Goal: Task Accomplishment & Management: Manage account settings

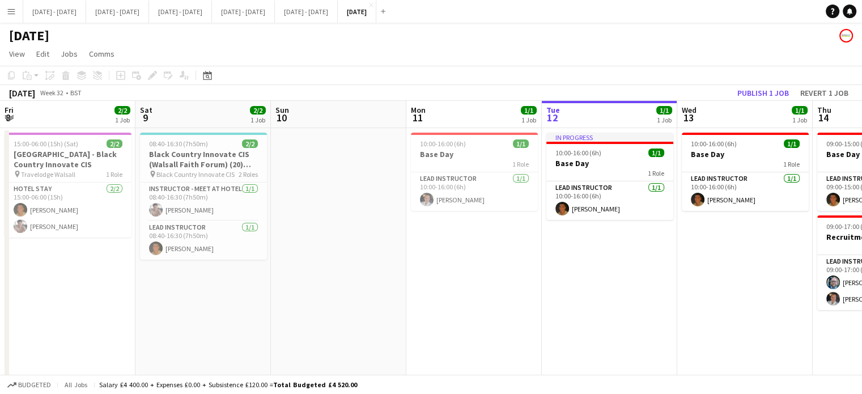
scroll to position [0, 334]
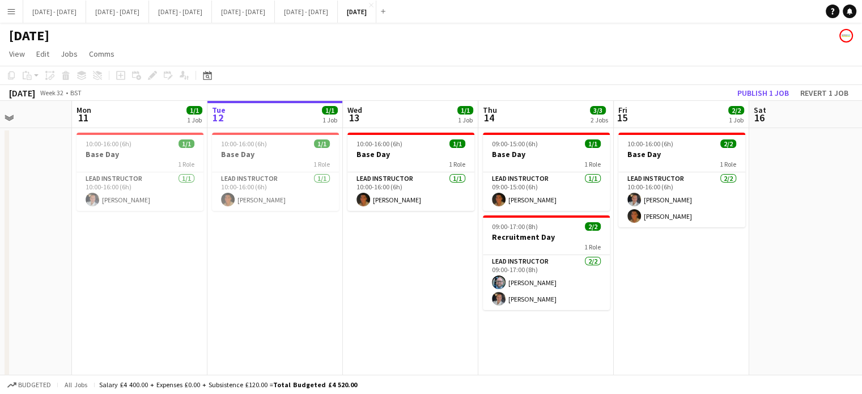
click at [12, 12] on app-icon "Menu" at bounding box center [11, 11] width 9 height 9
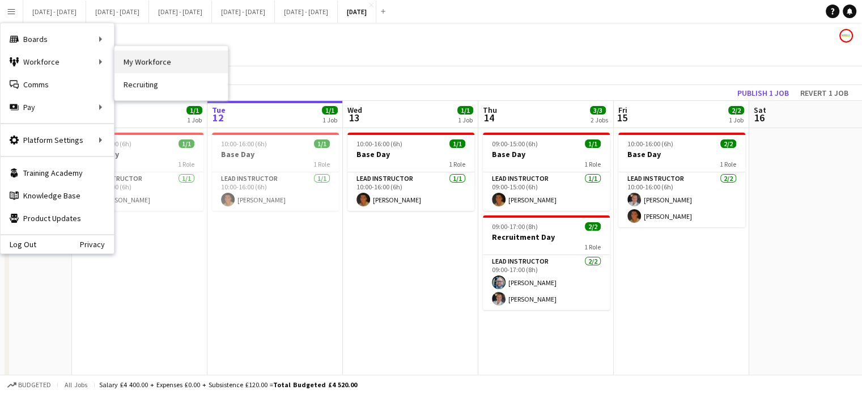
click at [140, 61] on link "My Workforce" at bounding box center [170, 61] width 113 height 23
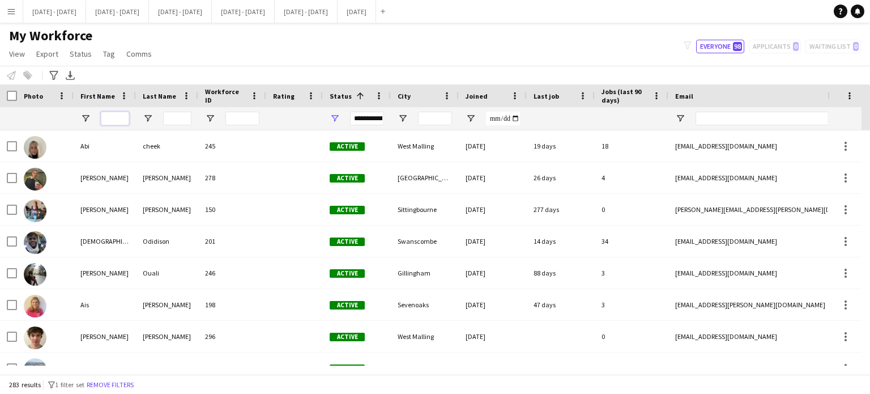
click at [117, 116] on input "First Name Filter Input" at bounding box center [115, 119] width 28 height 14
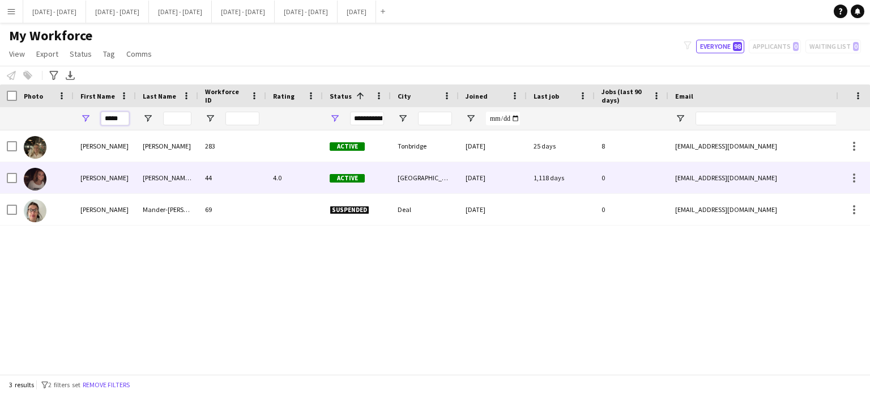
type input "*****"
click at [258, 181] on div "44" at bounding box center [232, 177] width 68 height 31
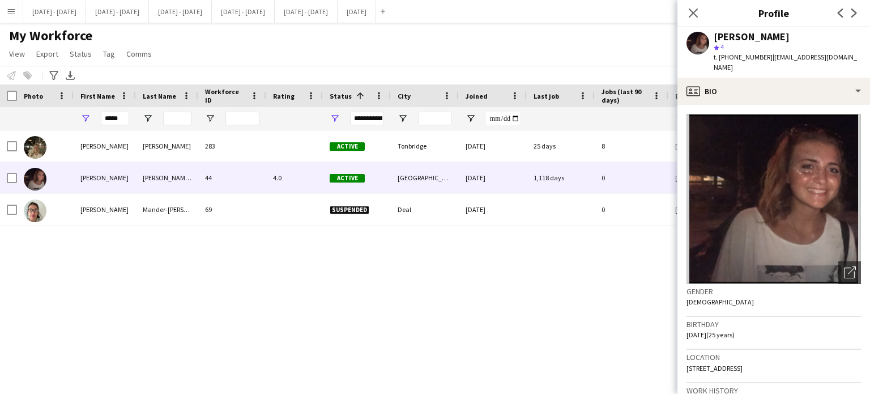
click at [546, 301] on div "[PERSON_NAME] 283 Active Tonbridge [DATE] 25 days 8 [EMAIL_ADDRESS][DOMAIN_NAME…" at bounding box center [418, 247] width 836 height 235
click at [694, 13] on icon "Close pop-in" at bounding box center [693, 12] width 11 height 11
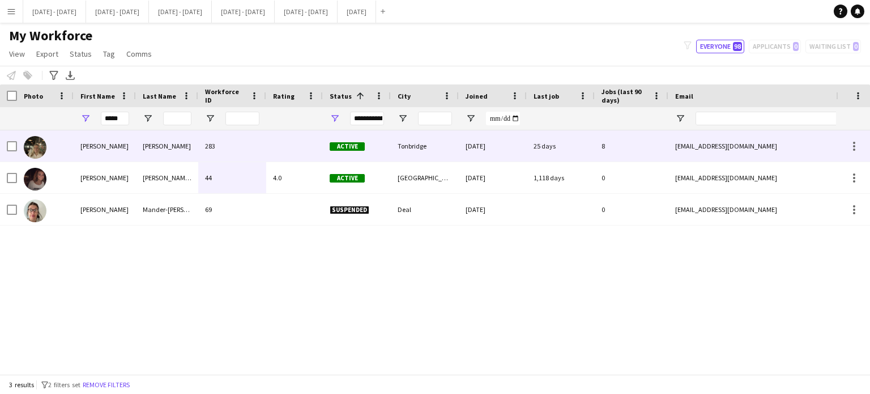
click at [134, 152] on div "[PERSON_NAME]" at bounding box center [105, 145] width 62 height 31
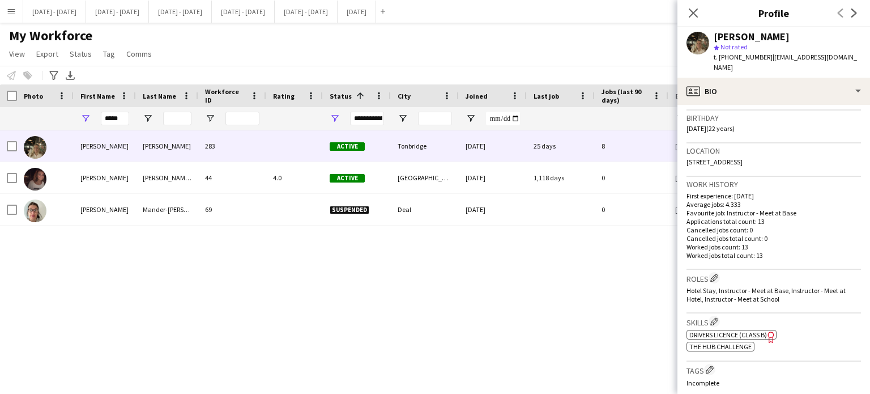
scroll to position [340, 0]
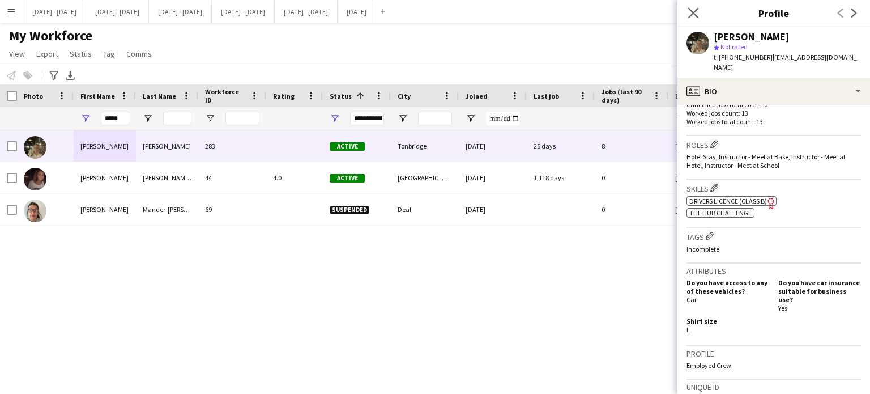
click at [690, 6] on app-icon "Close pop-in" at bounding box center [693, 13] width 16 height 16
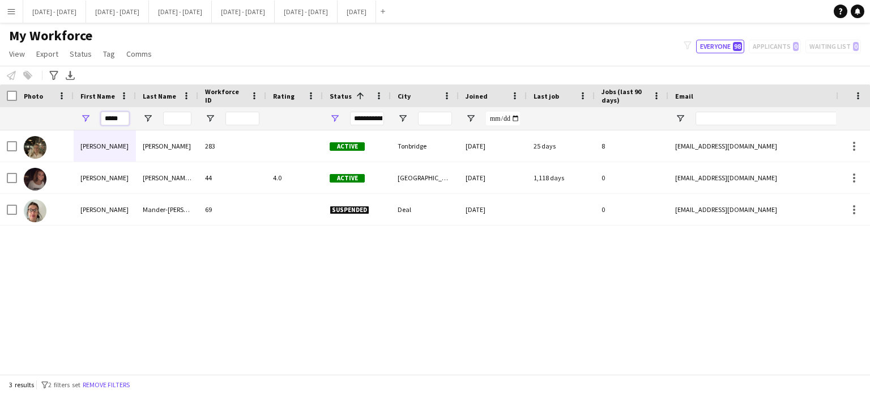
drag, startPoint x: 125, startPoint y: 118, endPoint x: 54, endPoint y: 124, distance: 70.5
click at [54, 124] on div "*****" at bounding box center [614, 118] width 1228 height 23
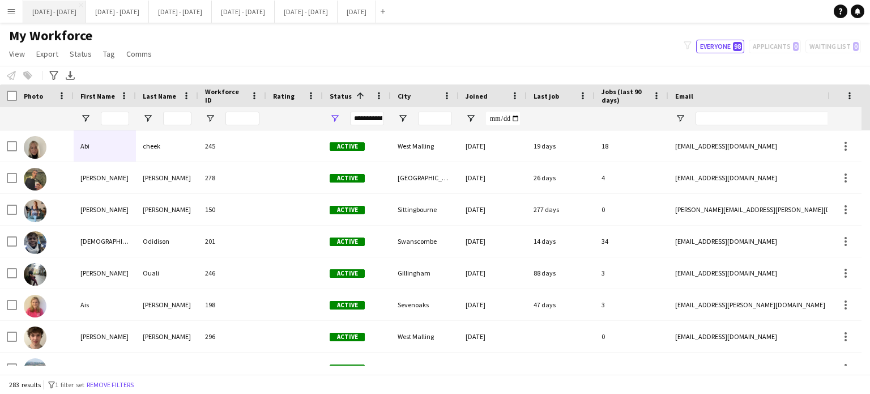
click at [54, 13] on button "[DATE] - [DATE] Close" at bounding box center [54, 12] width 63 height 22
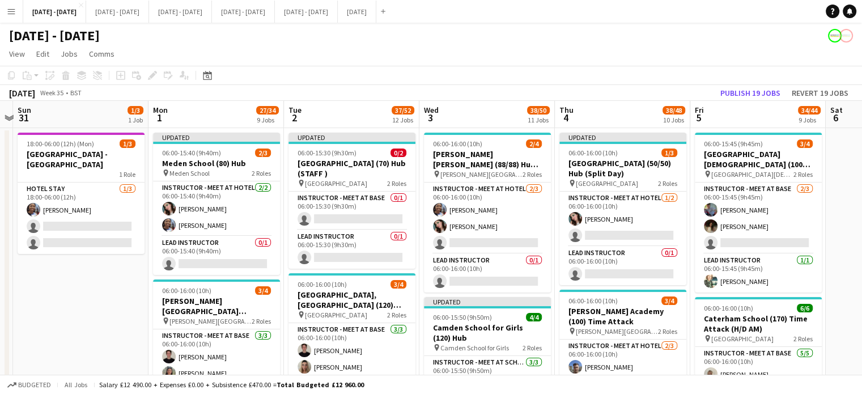
scroll to position [0, 395]
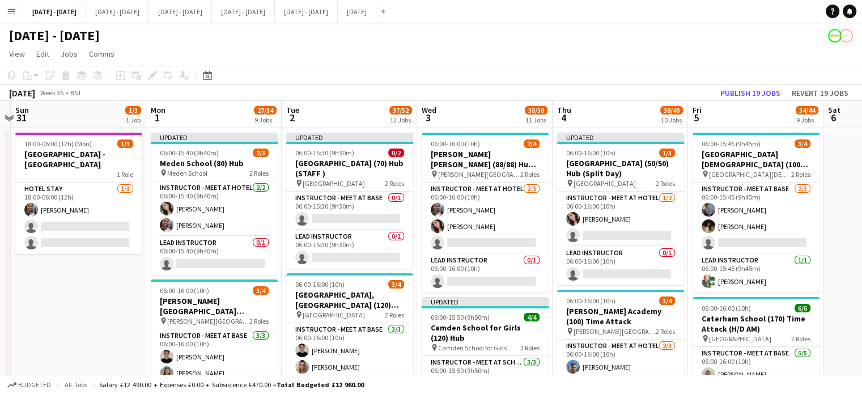
drag, startPoint x: 118, startPoint y: 321, endPoint x: 77, endPoint y: 323, distance: 40.8
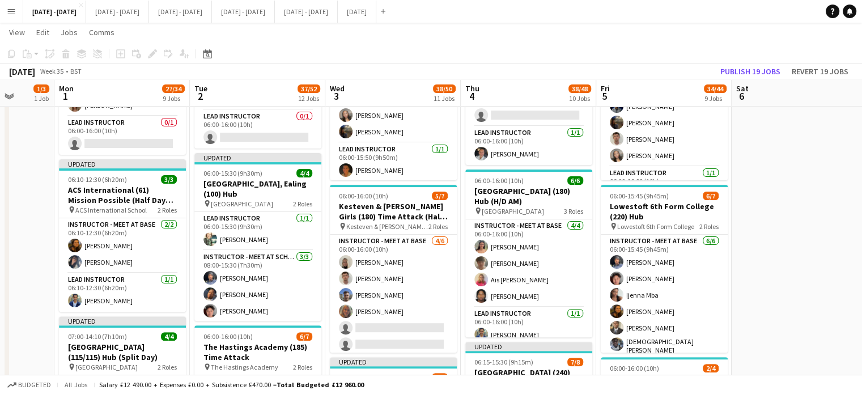
scroll to position [0, 460]
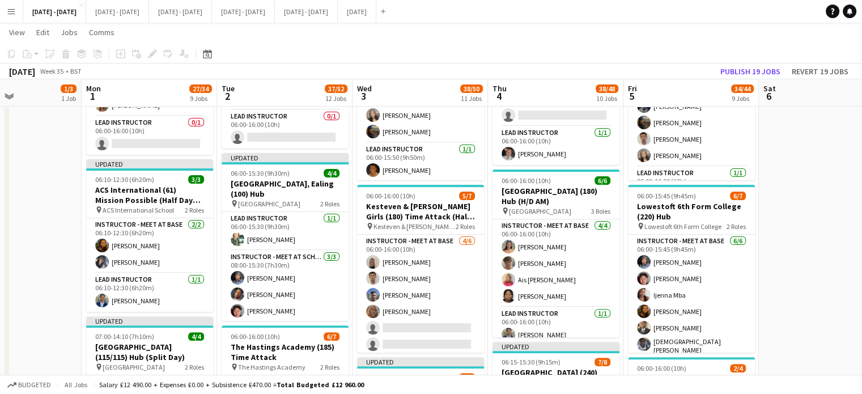
drag, startPoint x: 101, startPoint y: 267, endPoint x: 36, endPoint y: 283, distance: 66.5
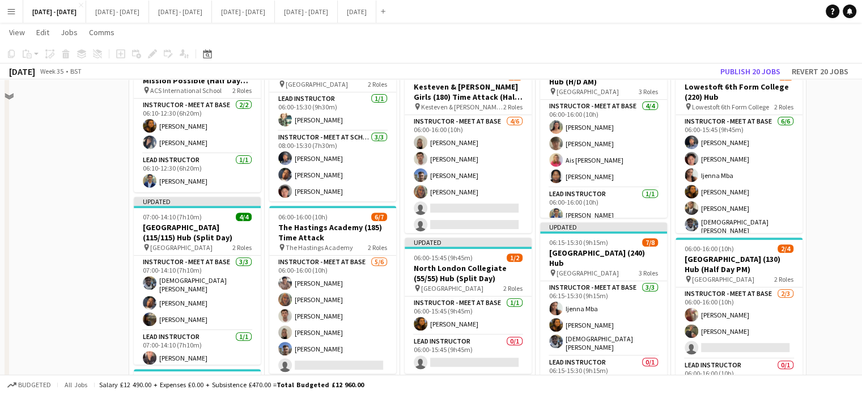
scroll to position [340, 0]
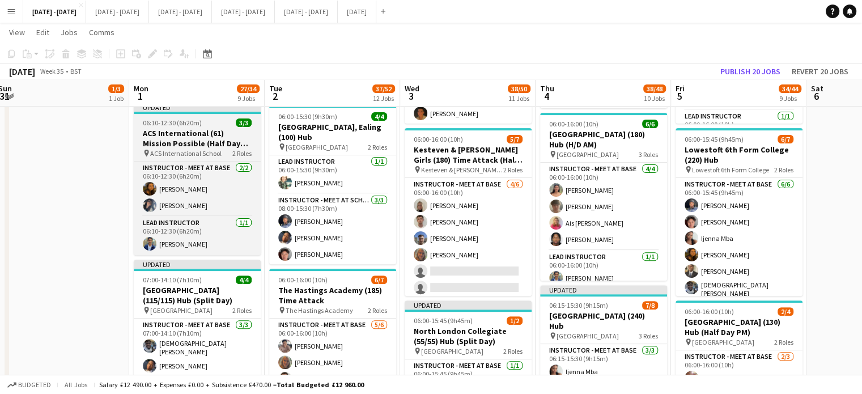
click at [182, 149] on span "ACS International School" at bounding box center [185, 153] width 71 height 8
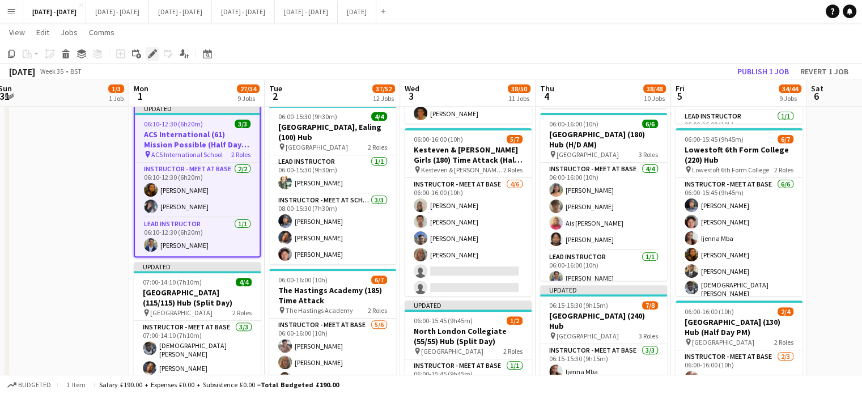
click at [151, 50] on icon "Edit" at bounding box center [152, 53] width 9 height 9
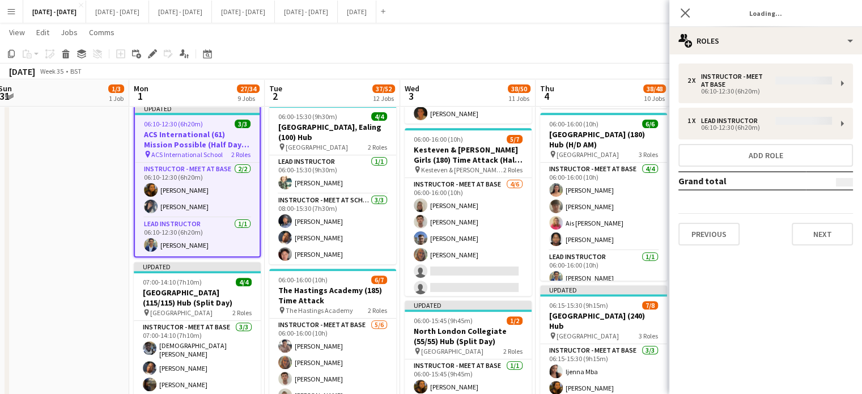
type input "**********"
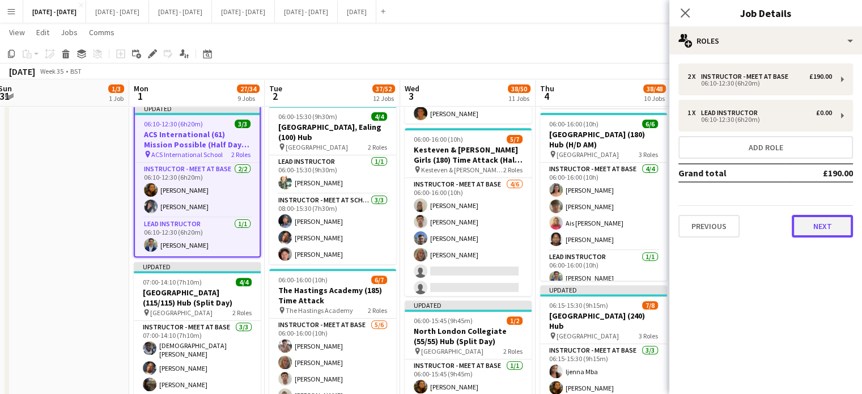
click at [847, 219] on button "Next" at bounding box center [821, 226] width 61 height 23
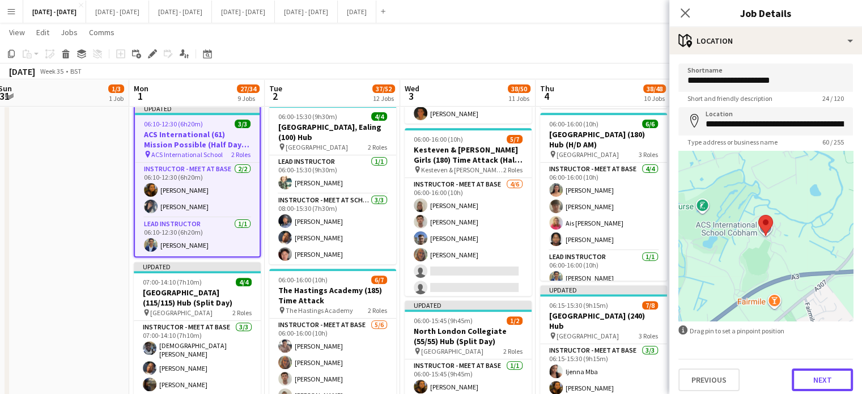
drag, startPoint x: 809, startPoint y: 377, endPoint x: 758, endPoint y: 339, distance: 63.6
click at [809, 378] on button "Next" at bounding box center [821, 379] width 61 height 23
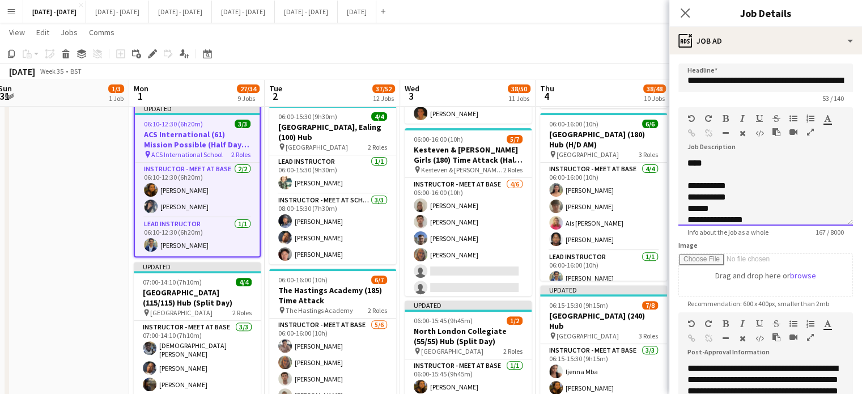
click at [728, 164] on div "**********" at bounding box center [765, 191] width 174 height 68
drag, startPoint x: 710, startPoint y: 167, endPoint x: 701, endPoint y: 161, distance: 11.0
click at [710, 167] on div "**********" at bounding box center [765, 191] width 174 height 68
drag, startPoint x: 689, startPoint y: 185, endPoint x: 777, endPoint y: 206, distance: 90.7
click at [792, 206] on div "**********" at bounding box center [765, 253] width 156 height 147
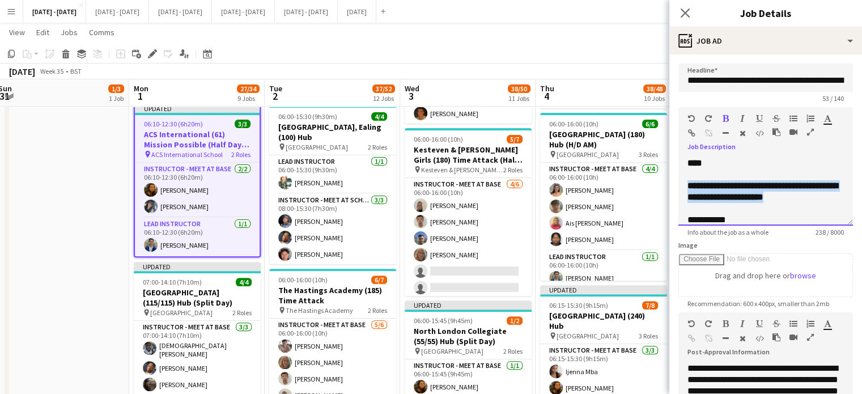
copy b "**********"
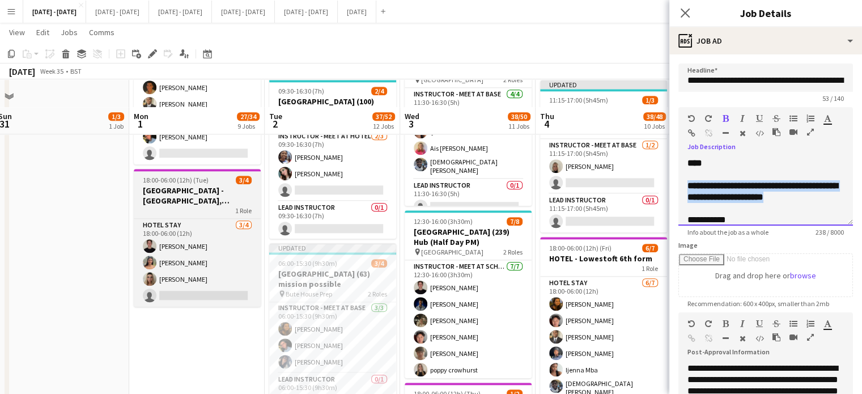
scroll to position [1246, 0]
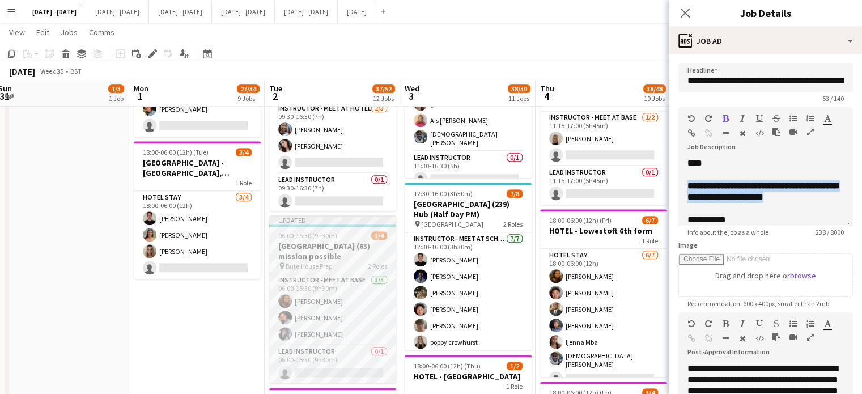
click at [322, 258] on h3 "[GEOGRAPHIC_DATA] (63) mission possible" at bounding box center [332, 251] width 127 height 20
type input "**********"
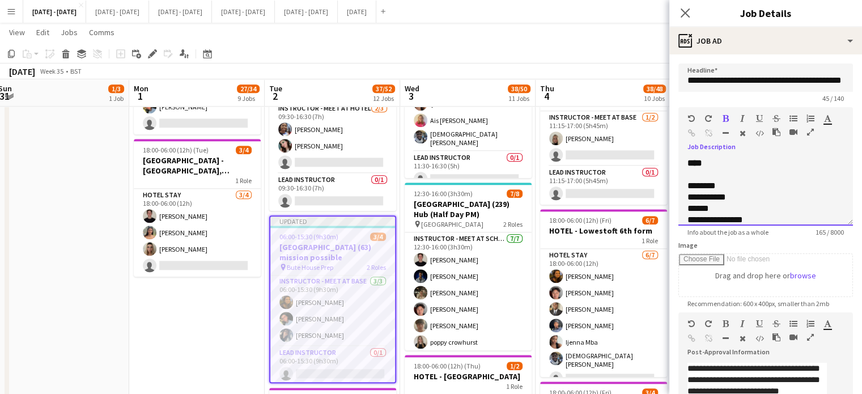
click at [715, 165] on div "**********" at bounding box center [765, 191] width 174 height 68
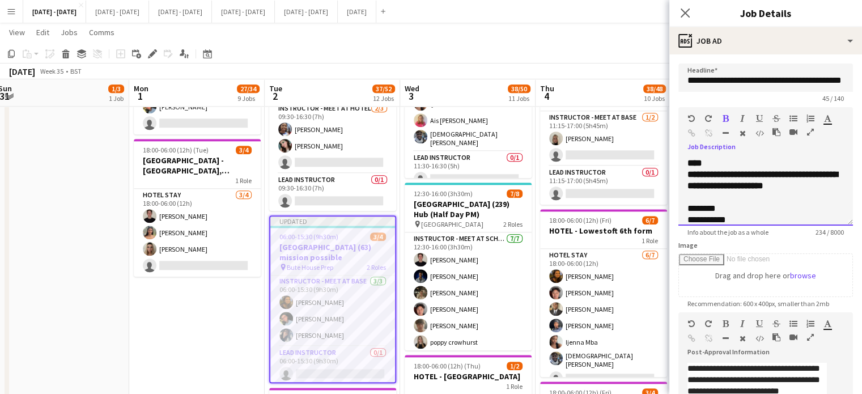
click at [714, 160] on div "**********" at bounding box center [765, 191] width 174 height 68
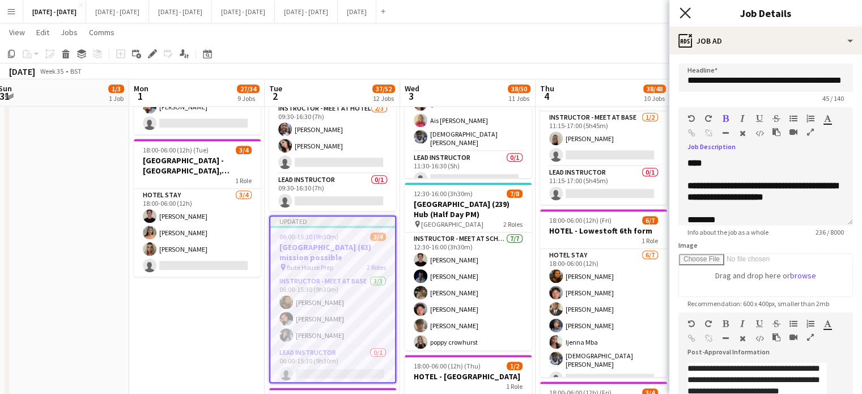
click at [686, 10] on icon "Close pop-in" at bounding box center [684, 12] width 11 height 11
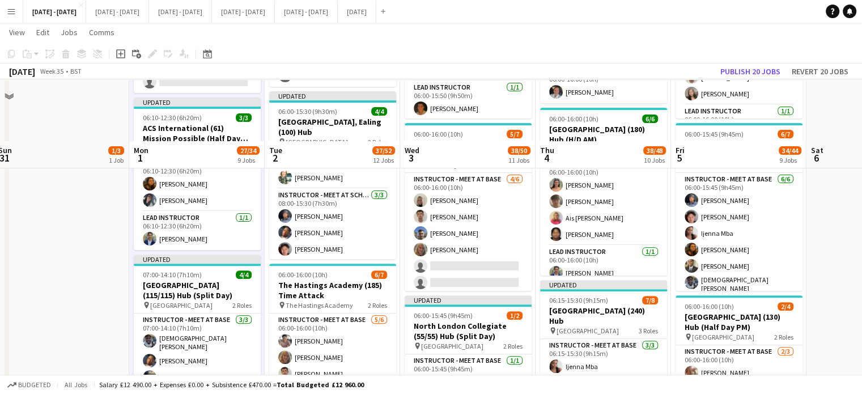
scroll to position [340, 0]
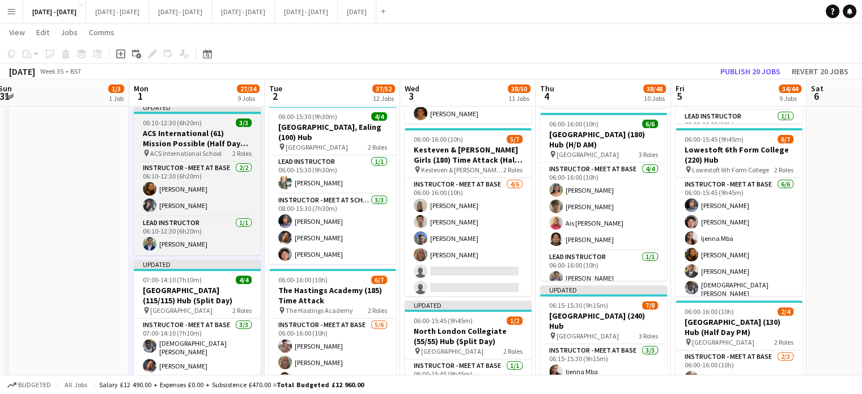
click at [167, 128] on h3 "ACS International (61) Mission Possible (Half Day AM)" at bounding box center [197, 138] width 127 height 20
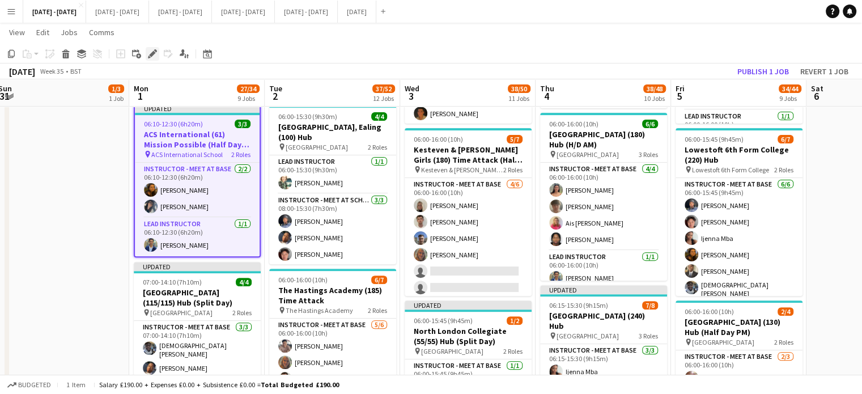
click at [151, 52] on icon "Edit" at bounding box center [152, 53] width 9 height 9
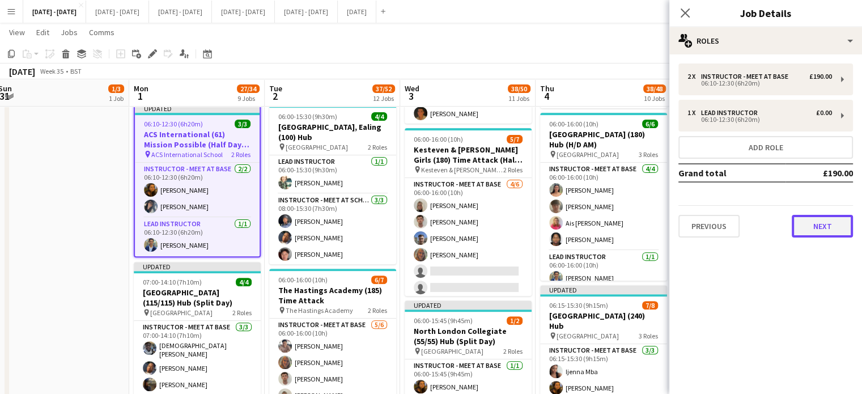
click at [827, 221] on button "Next" at bounding box center [821, 226] width 61 height 23
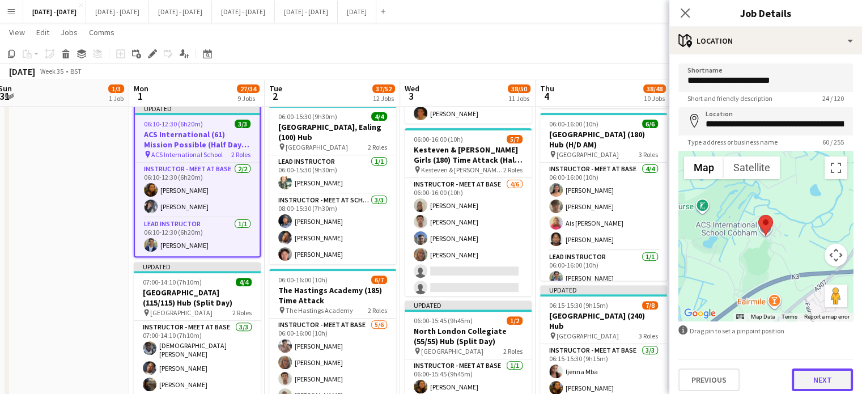
click at [800, 387] on button "Next" at bounding box center [821, 379] width 61 height 23
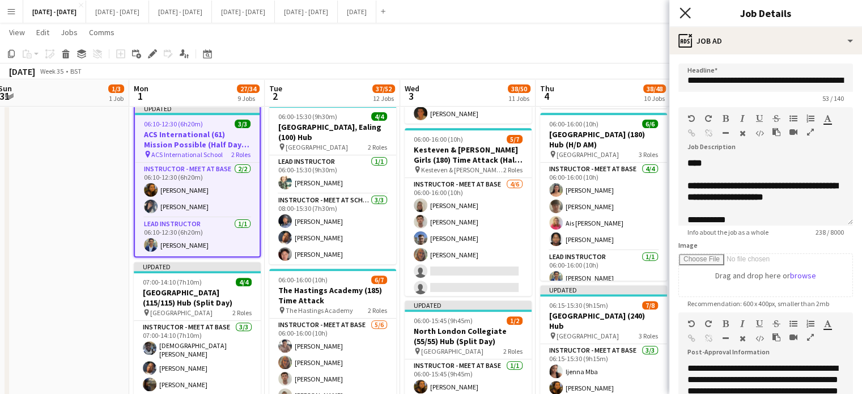
click at [687, 13] on icon "Close pop-in" at bounding box center [684, 12] width 11 height 11
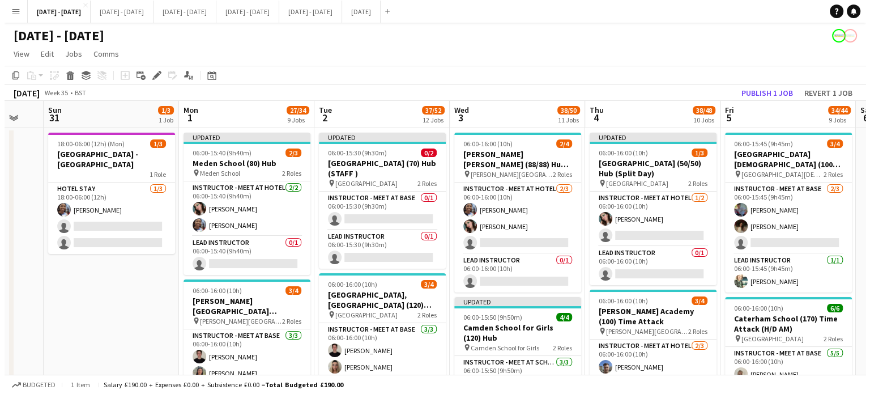
scroll to position [0, 359]
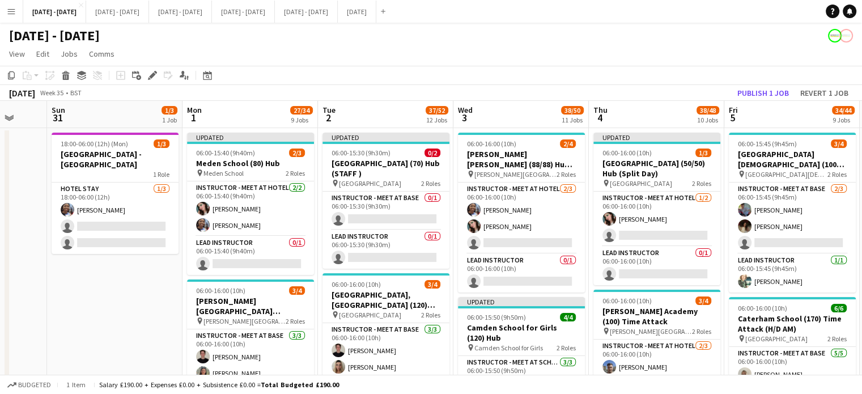
drag, startPoint x: 110, startPoint y: 318, endPoint x: 142, endPoint y: 312, distance: 32.2
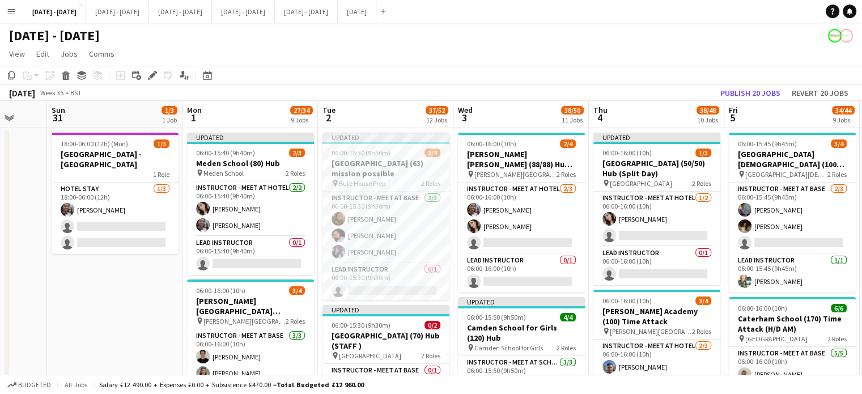
click at [6, 18] on button "Menu" at bounding box center [11, 11] width 23 height 23
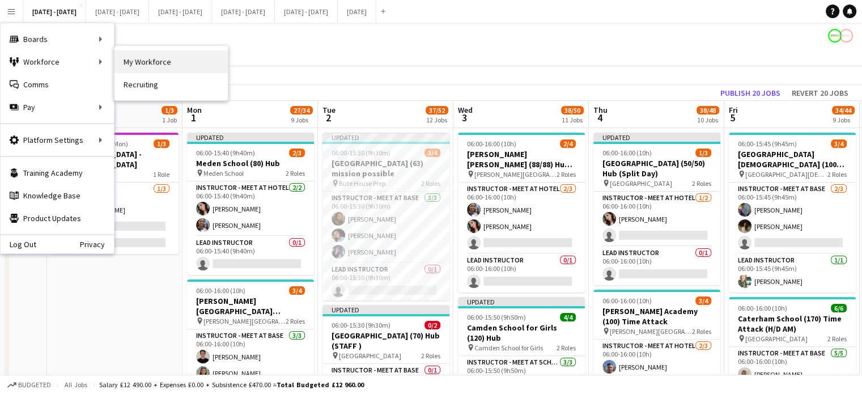
click at [128, 59] on link "My Workforce" at bounding box center [170, 61] width 113 height 23
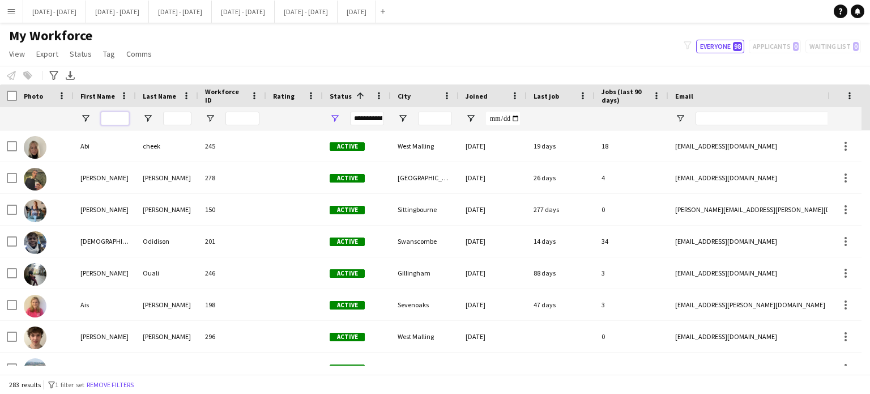
drag, startPoint x: 116, startPoint y: 122, endPoint x: 131, endPoint y: 117, distance: 16.0
click at [116, 122] on input "First Name Filter Input" at bounding box center [115, 119] width 28 height 14
click at [121, 117] on input "First Name Filter Input" at bounding box center [115, 119] width 28 height 14
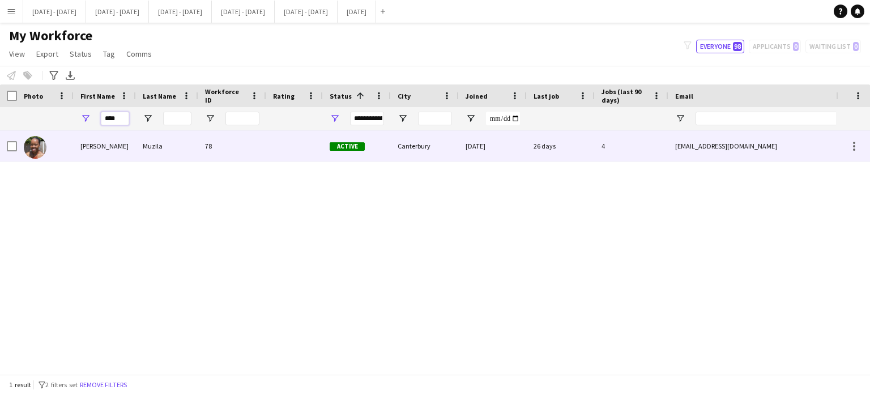
type input "****"
click at [262, 142] on div "78" at bounding box center [232, 145] width 68 height 31
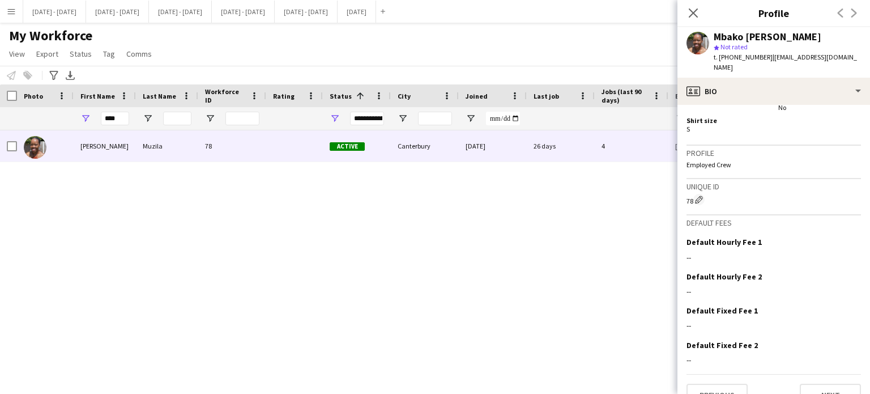
scroll to position [536, 0]
click at [818, 383] on button "Next" at bounding box center [830, 394] width 61 height 23
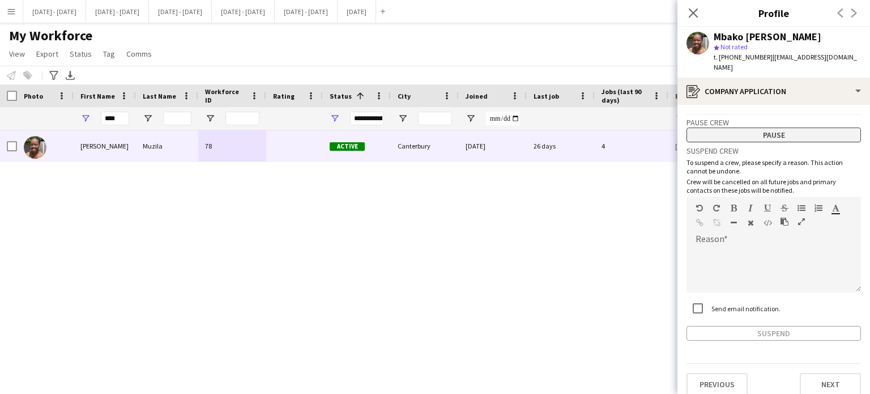
click at [798, 127] on button "Pause" at bounding box center [774, 134] width 174 height 15
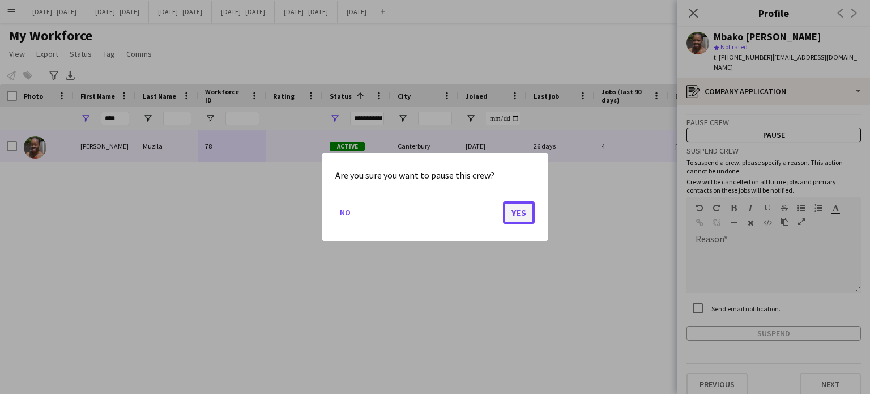
click at [515, 217] on button "Yes" at bounding box center [519, 212] width 32 height 23
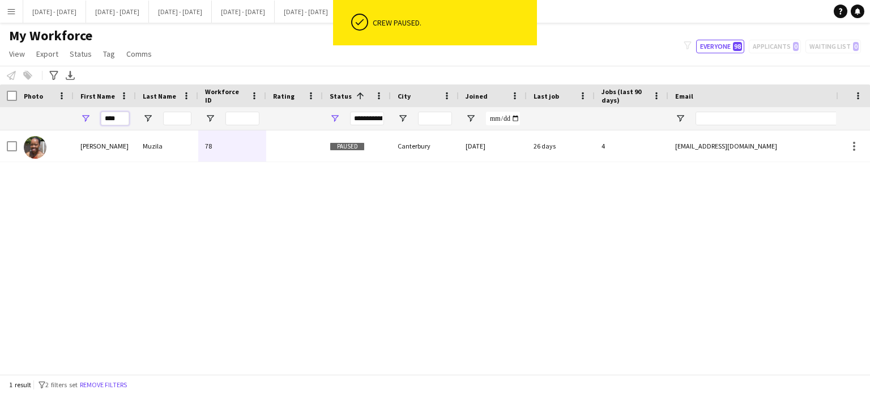
drag, startPoint x: 123, startPoint y: 117, endPoint x: 47, endPoint y: 108, distance: 76.4
click at [47, 108] on div "****" at bounding box center [614, 118] width 1228 height 23
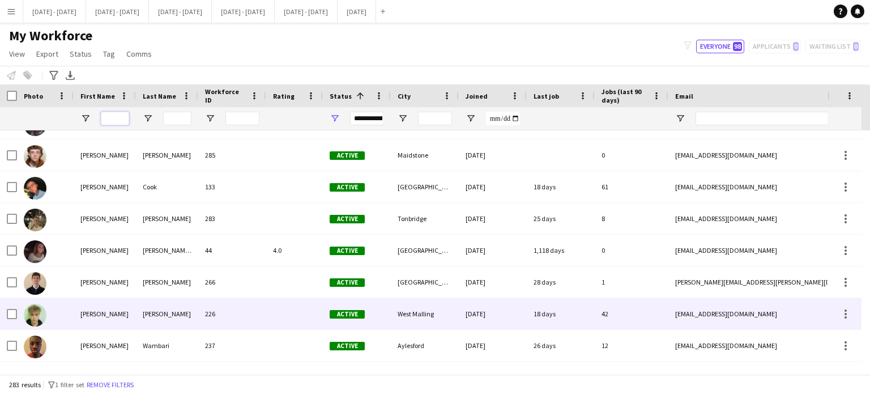
scroll to position [623, 0]
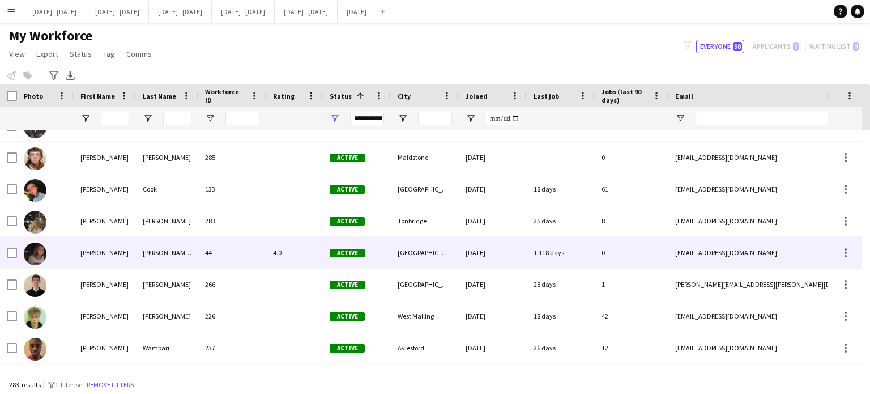
click at [169, 253] on div "[PERSON_NAME] [PERSON_NAME]" at bounding box center [167, 252] width 62 height 31
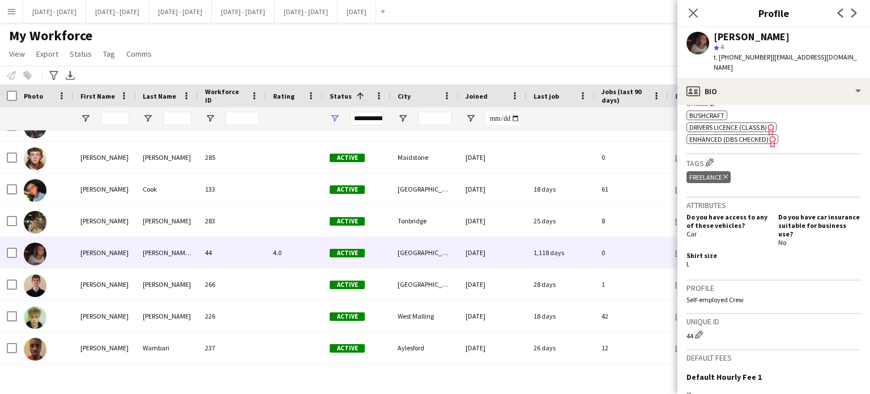
scroll to position [510, 0]
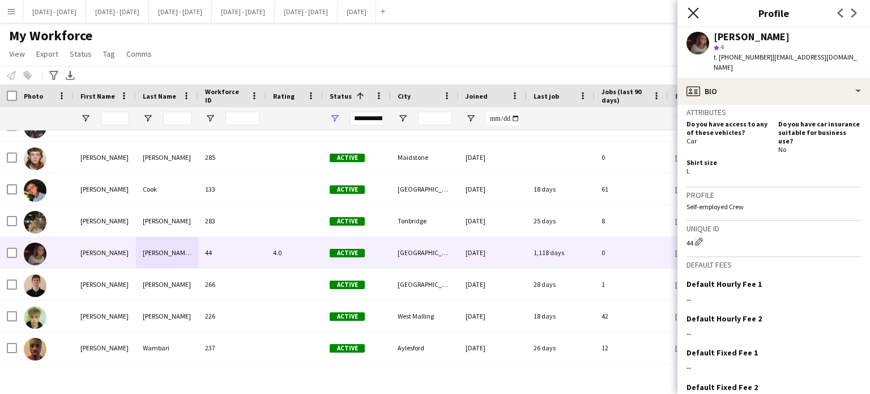
click at [692, 8] on icon "Close pop-in" at bounding box center [693, 12] width 11 height 11
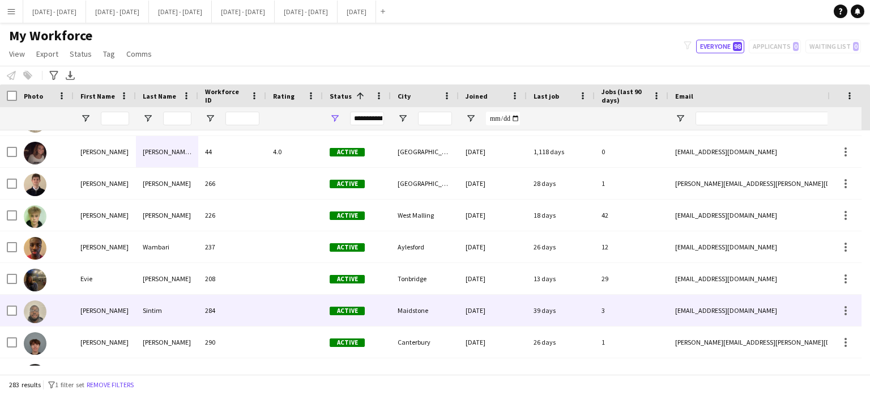
scroll to position [0, 0]
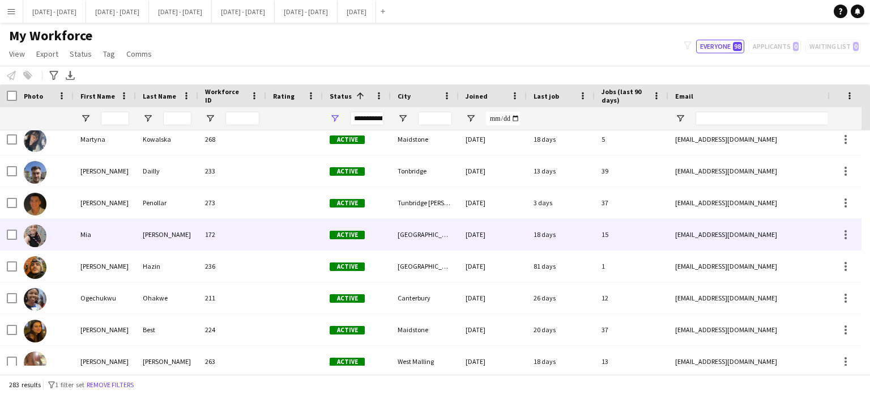
click at [306, 232] on div at bounding box center [294, 234] width 57 height 31
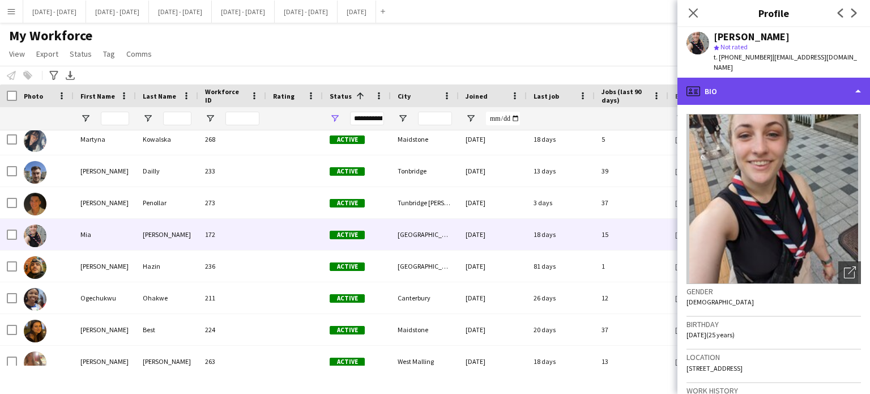
click at [809, 78] on div "profile Bio" at bounding box center [773, 91] width 193 height 27
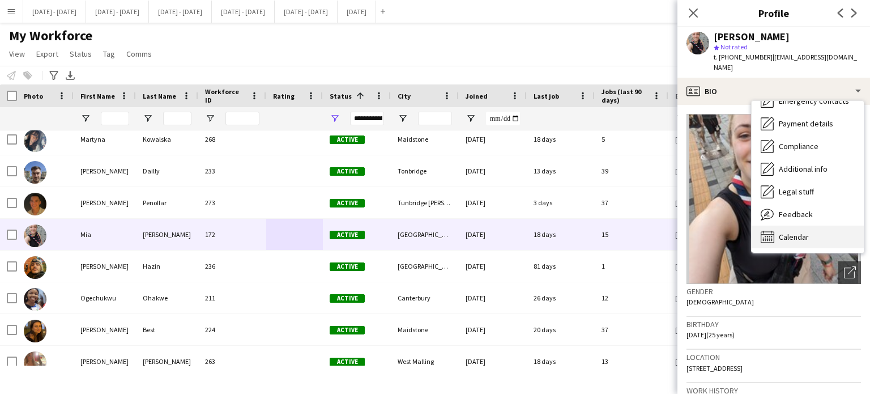
click at [807, 225] on div "Calendar Calendar" at bounding box center [808, 236] width 112 height 23
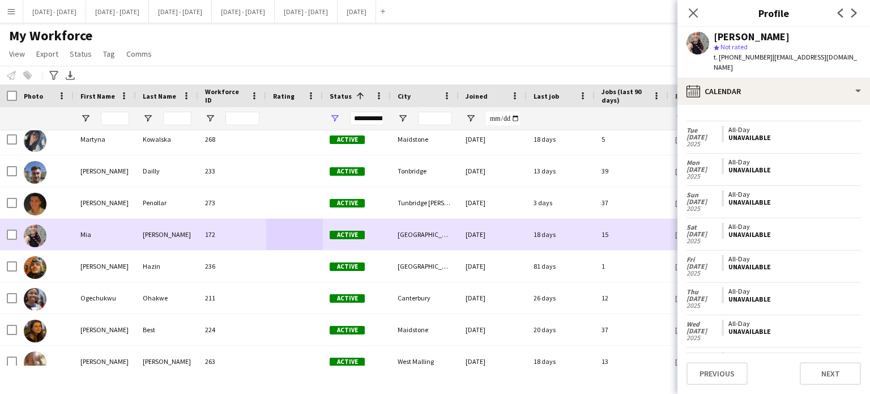
click at [127, 234] on div "Mia" at bounding box center [105, 234] width 62 height 31
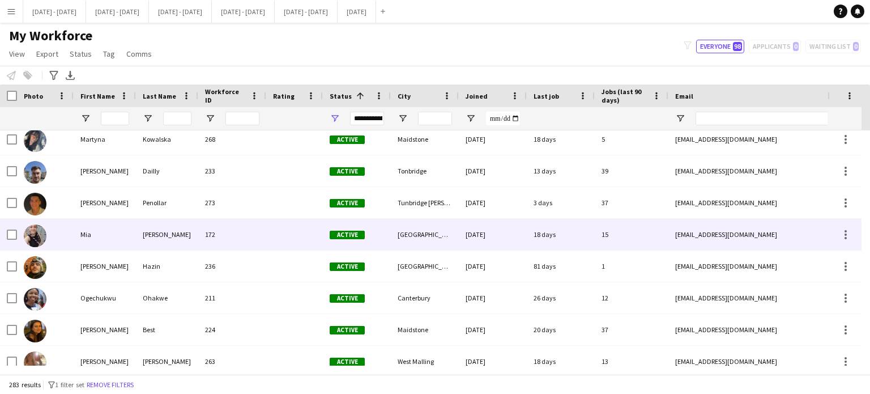
click at [127, 234] on div "Mia" at bounding box center [105, 234] width 62 height 31
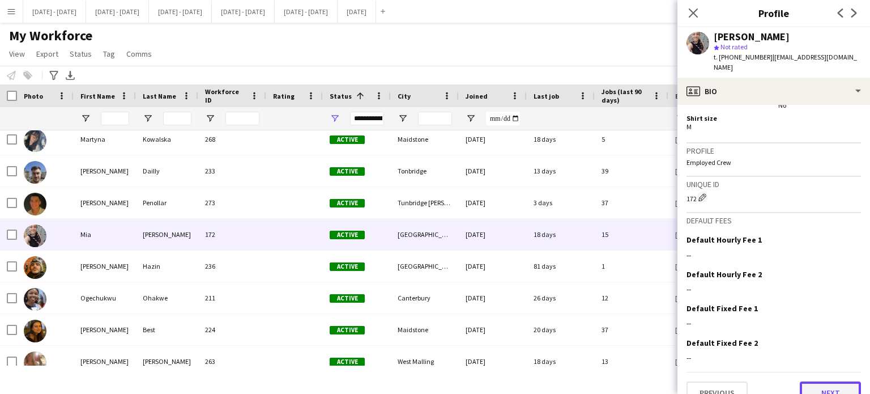
click at [831, 381] on button "Next" at bounding box center [830, 392] width 61 height 23
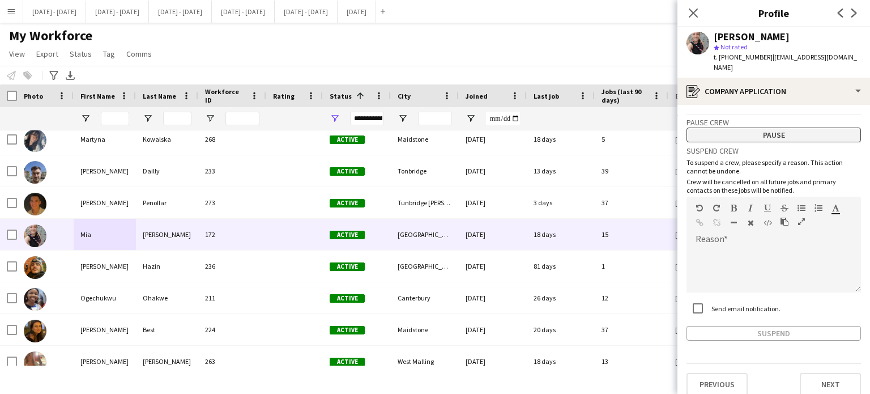
click at [745, 127] on button "Pause" at bounding box center [774, 134] width 174 height 15
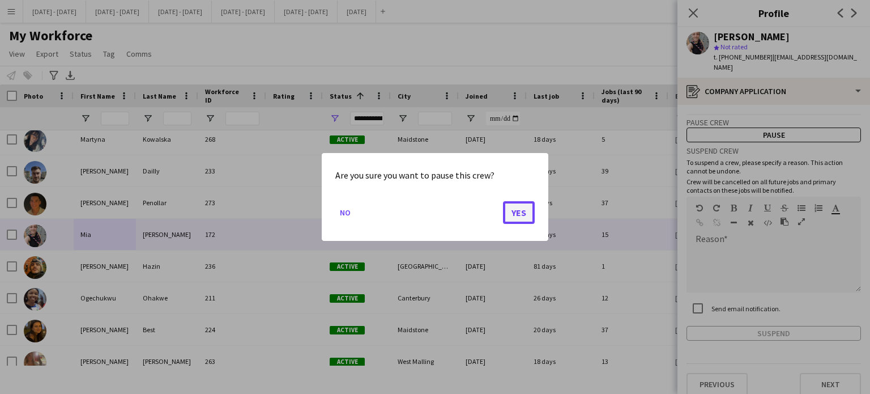
click at [519, 210] on button "Yes" at bounding box center [519, 212] width 32 height 23
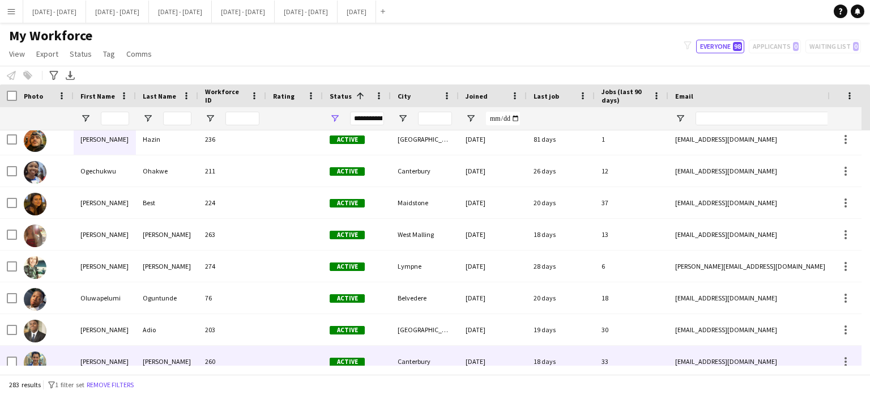
scroll to position [1699, 0]
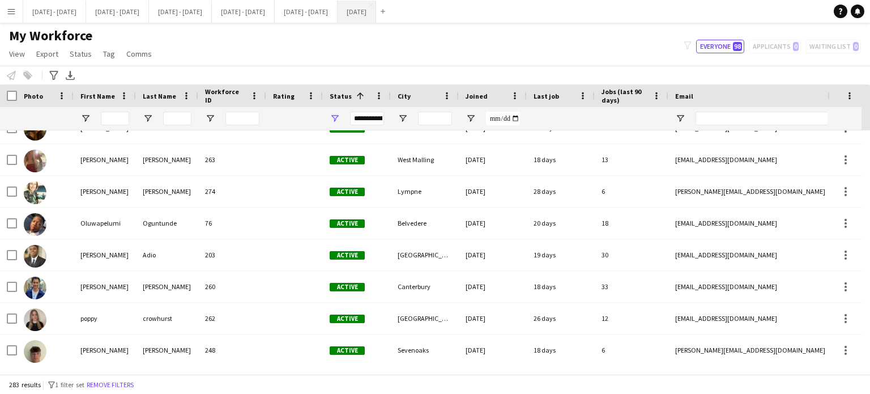
click at [376, 11] on button "[DATE] Close" at bounding box center [357, 12] width 39 height 22
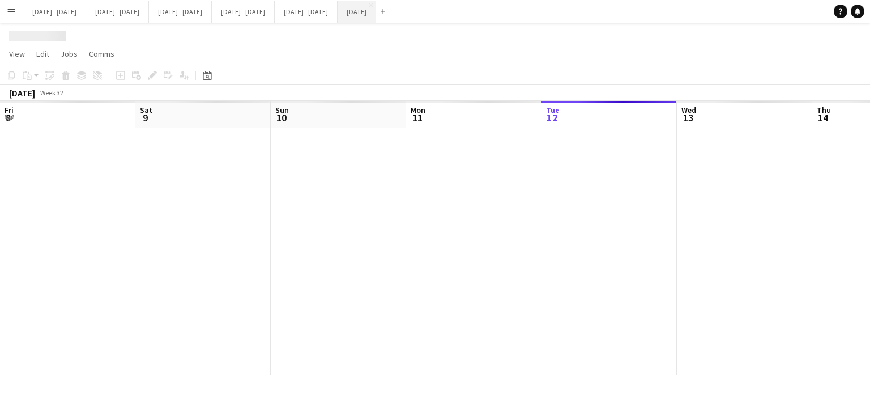
scroll to position [0, 334]
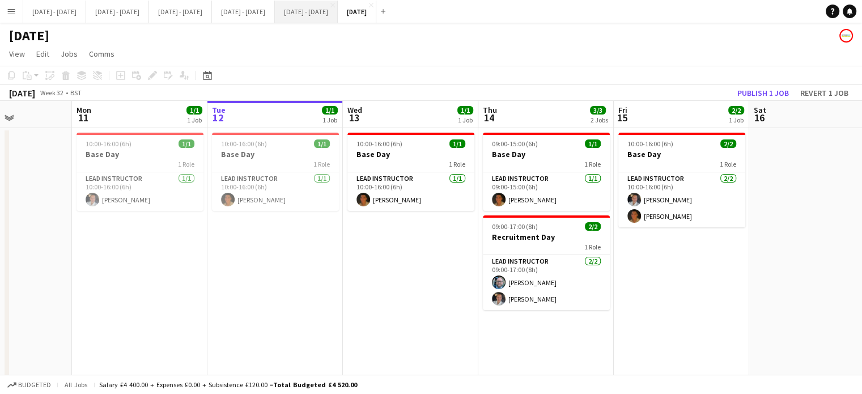
click at [338, 14] on button "[DATE] - [DATE] Close" at bounding box center [306, 12] width 63 height 22
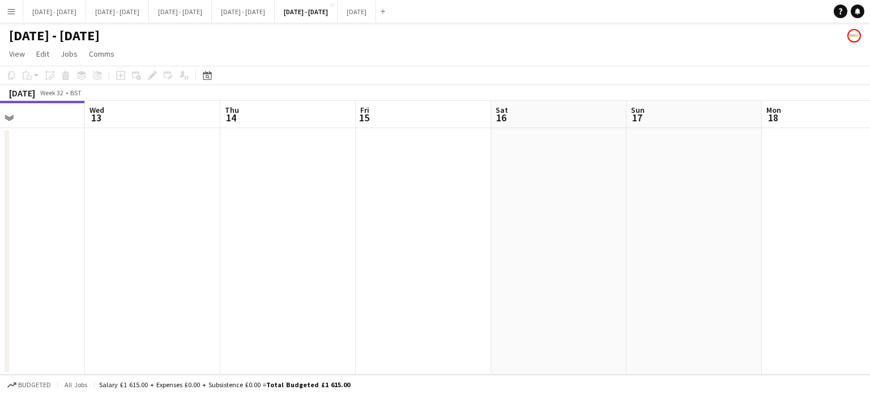
scroll to position [0, 467]
drag, startPoint x: 375, startPoint y: 234, endPoint x: 168, endPoint y: 257, distance: 208.5
click at [168, 257] on app-calendar-viewport "Sat 9 Sun 10 Mon 11 Tue 12 Wed 13 Thu 14 Fri 15 Sat 16 Sun 17 Mon 18 Tue 19 Wed…" at bounding box center [435, 238] width 870 height 274
click at [210, 71] on icon "Date picker" at bounding box center [207, 75] width 9 height 9
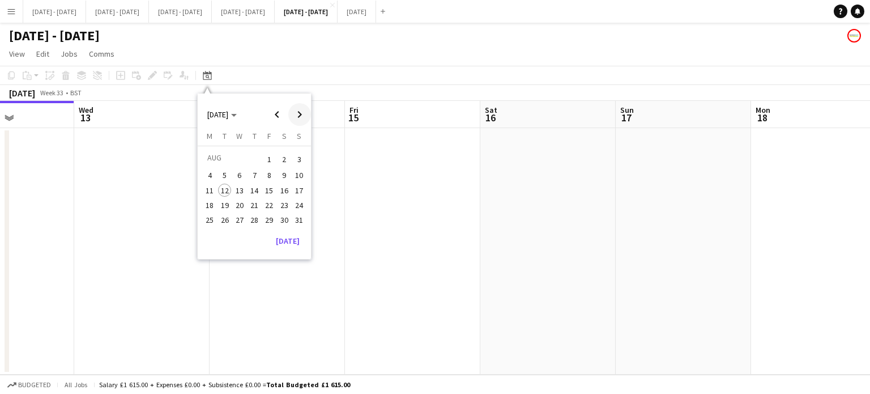
click at [301, 114] on span "Next month" at bounding box center [299, 114] width 23 height 23
click at [212, 233] on span "29" at bounding box center [210, 232] width 14 height 14
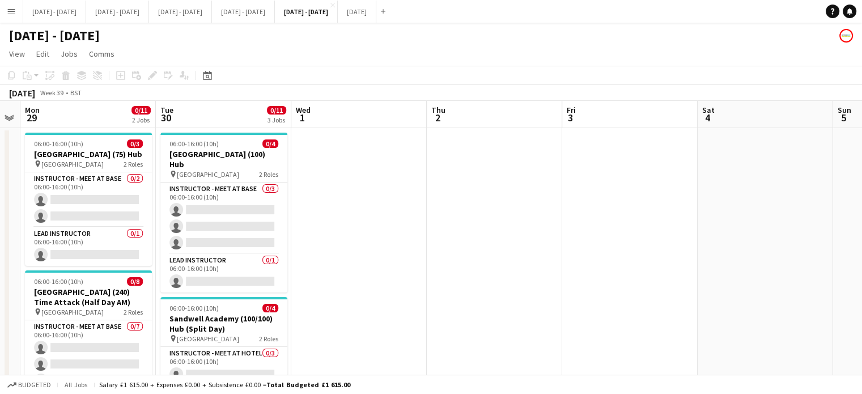
scroll to position [0, 407]
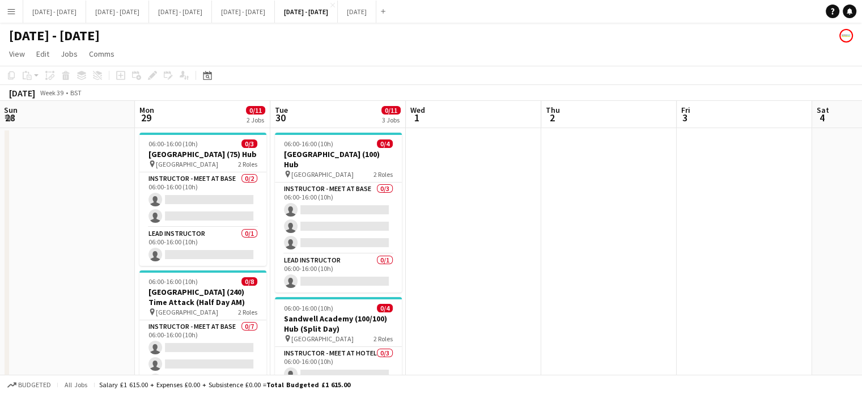
drag, startPoint x: 212, startPoint y: 233, endPoint x: 59, endPoint y: 216, distance: 153.3
click at [59, 216] on app-calendar-viewport "Thu 25 Fri 26 Sat 27 Sun 28 Mon 29 0/11 2 Jobs Tue 30 0/11 3 Jobs Wed 1 Thu 2 F…" at bounding box center [431, 365] width 862 height 529
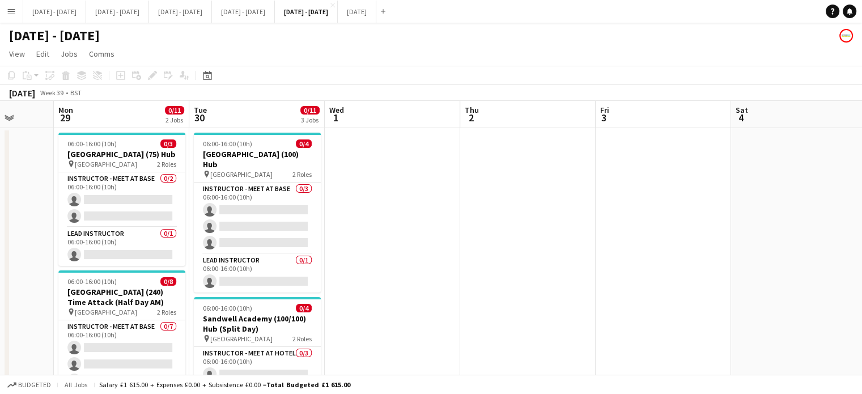
scroll to position [0, 422]
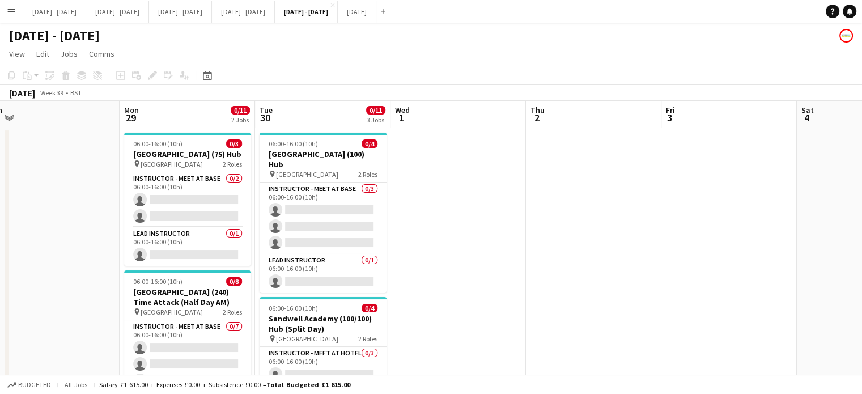
drag, startPoint x: 523, startPoint y: 249, endPoint x: 508, endPoint y: 248, distance: 15.3
click at [508, 248] on app-calendar-viewport "Thu 25 Fri 26 Sat 27 Sun 28 Mon 29 0/11 2 Jobs Tue 30 0/11 3 Jobs Wed 1 Thu 2 F…" at bounding box center [431, 365] width 862 height 529
